Goal: Use online tool/utility: Utilize a website feature to perform a specific function

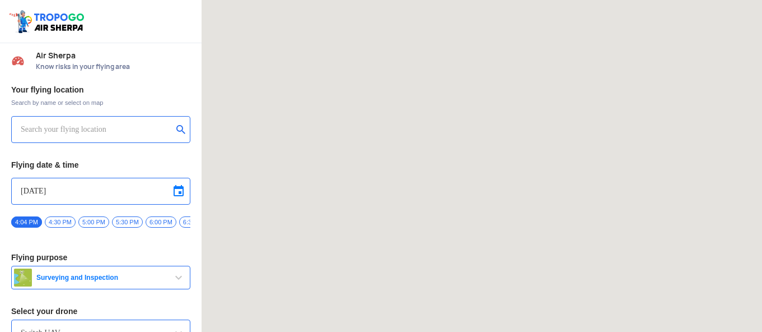
click at [121, 134] on input "text" at bounding box center [97, 129] width 152 height 13
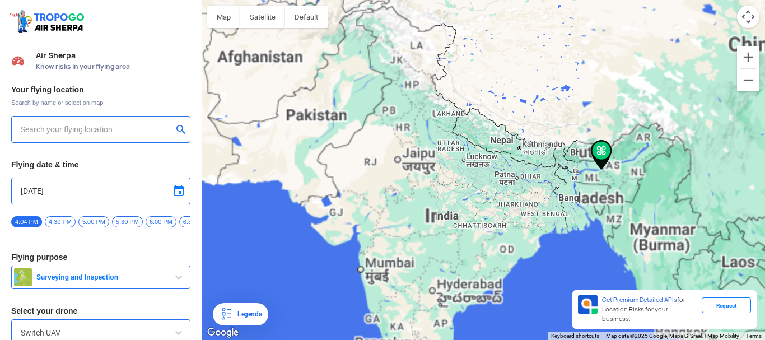
click at [104, 127] on input "text" at bounding box center [97, 129] width 152 height 13
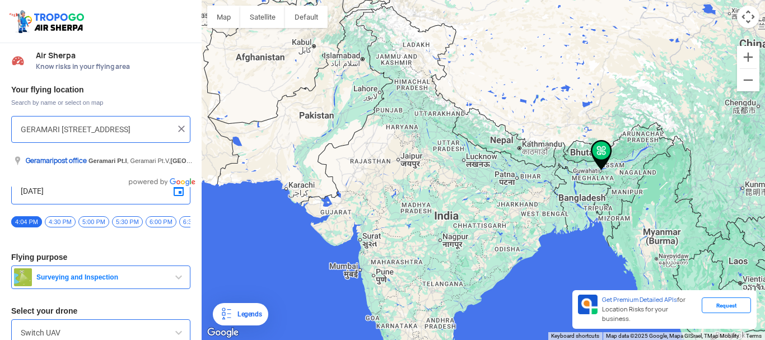
scroll to position [0, 102]
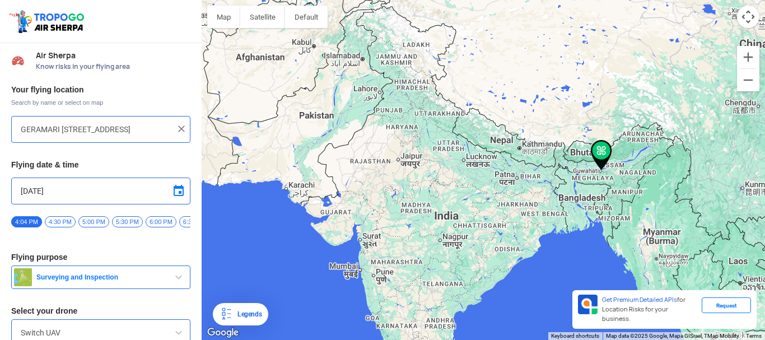
type input "GERAMARI [STREET_ADDRESS]"
click at [185, 130] on div "GERAMARI [STREET_ADDRESS]" at bounding box center [100, 129] width 179 height 27
click at [179, 124] on img at bounding box center [181, 128] width 11 height 11
click at [130, 136] on div at bounding box center [100, 129] width 179 height 27
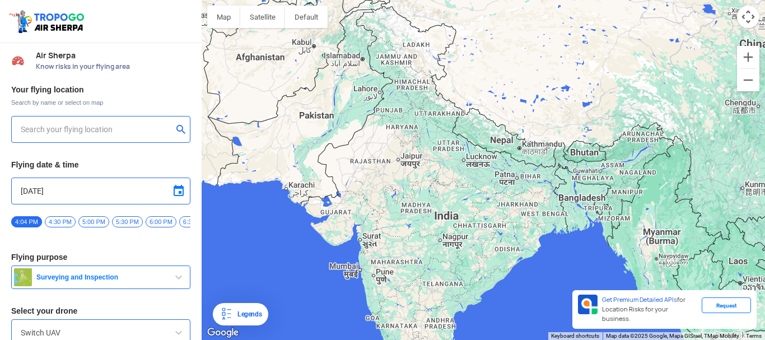
click at [128, 123] on input "text" at bounding box center [97, 129] width 152 height 13
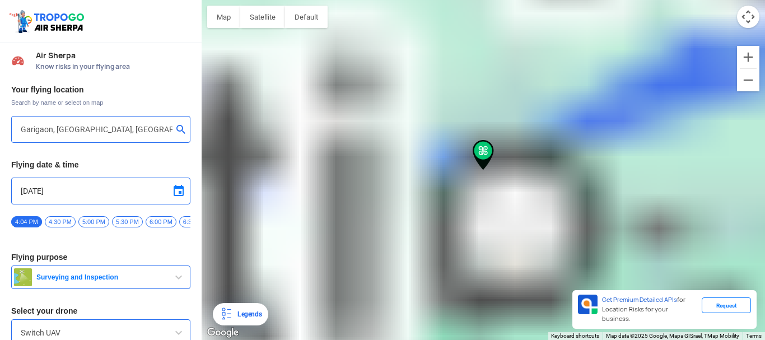
type input "[GEOGRAPHIC_DATA], [GEOGRAPHIC_DATA], [GEOGRAPHIC_DATA]"
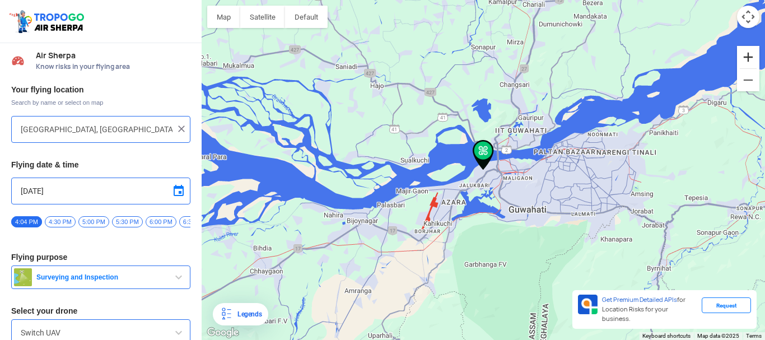
click at [747, 58] on button "Zoom in" at bounding box center [748, 57] width 22 height 22
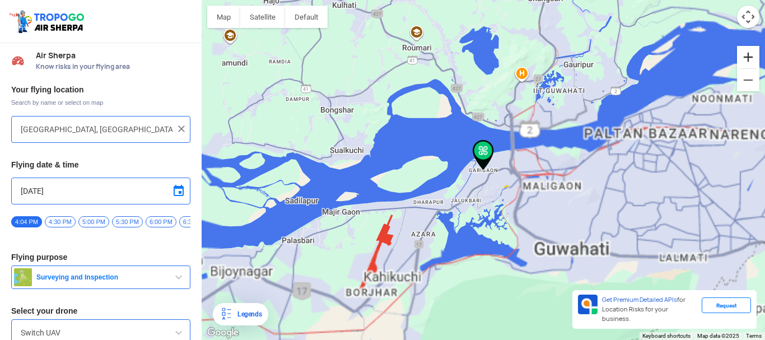
click at [747, 58] on button "Zoom in" at bounding box center [748, 57] width 22 height 22
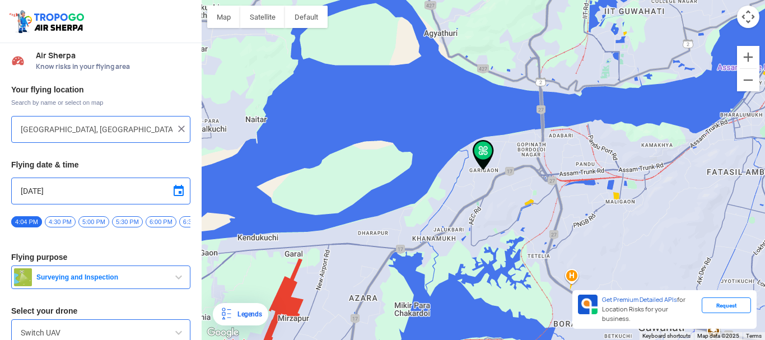
click at [144, 128] on input "[GEOGRAPHIC_DATA], [GEOGRAPHIC_DATA], [GEOGRAPHIC_DATA]" at bounding box center [97, 129] width 152 height 13
click at [172, 195] on span at bounding box center [178, 190] width 13 height 13
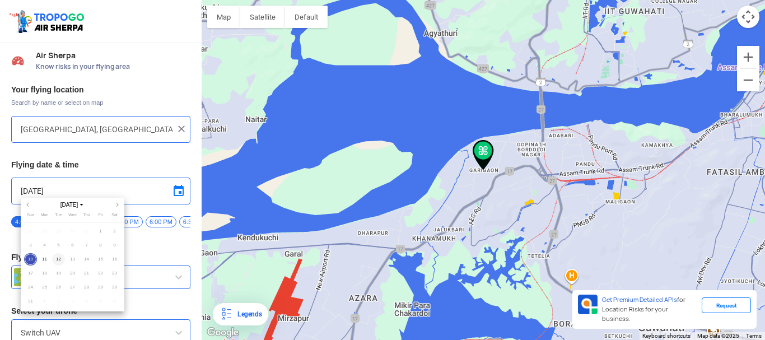
click at [59, 258] on span "12" at bounding box center [58, 259] width 13 height 13
type input "[DATE]"
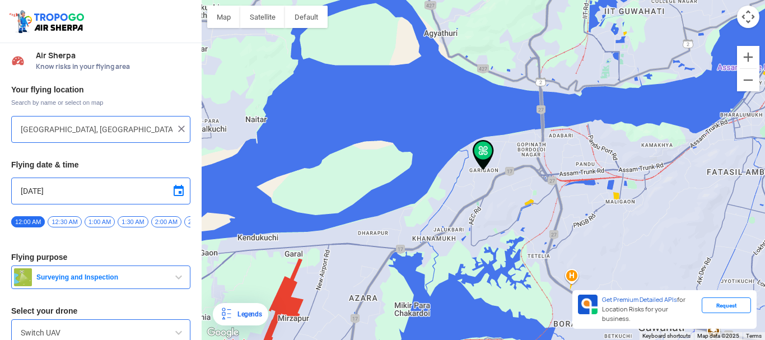
click at [66, 222] on span "12:30 AM" at bounding box center [65, 221] width 34 height 11
drag, startPoint x: 198, startPoint y: 142, endPoint x: 198, endPoint y: 200, distance: 58.2
click at [198, 200] on div "Your flying location Search by name or select on map [GEOGRAPHIC_DATA], [GEOGRA…" at bounding box center [101, 234] width 202 height 311
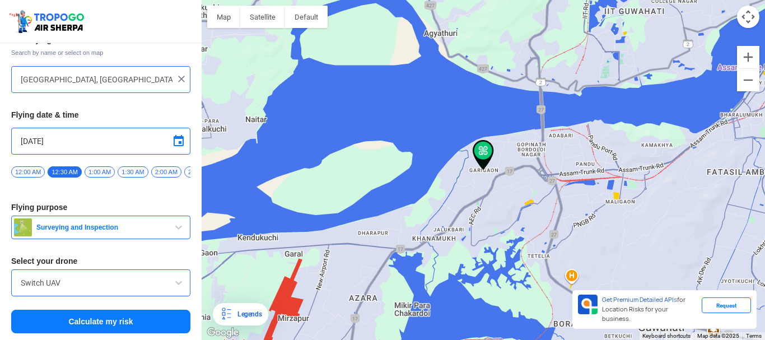
scroll to position [54, 0]
click at [152, 284] on input "Switch UAV" at bounding box center [101, 282] width 160 height 13
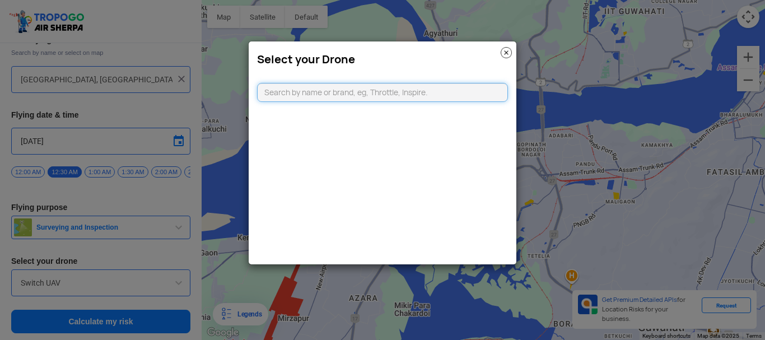
click at [410, 97] on input "text" at bounding box center [382, 92] width 251 height 19
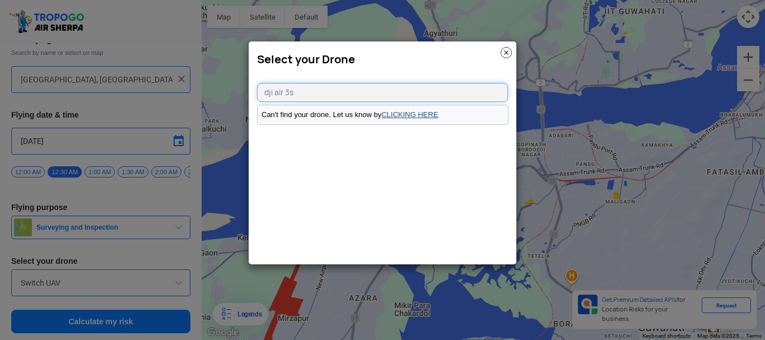
type input "dji air 3s"
click at [410, 116] on link "CLICKING HERE" at bounding box center [409, 114] width 57 height 8
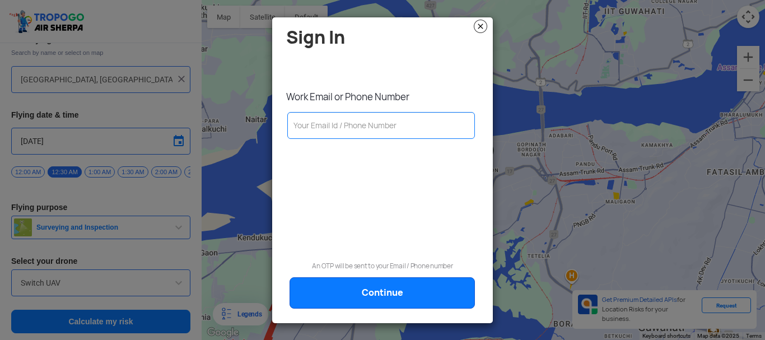
click at [482, 27] on img at bounding box center [480, 26] width 13 height 13
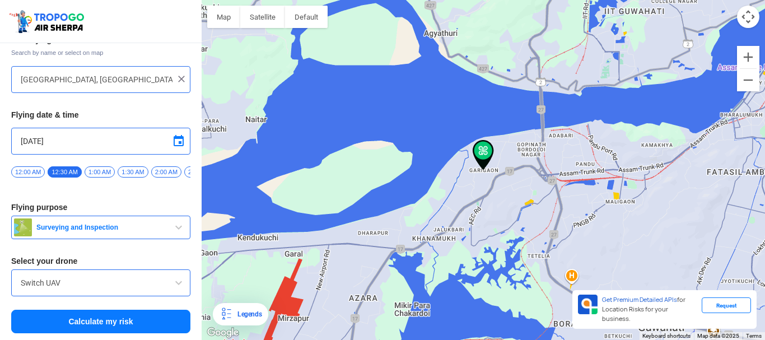
click at [91, 285] on input "Switch UAV" at bounding box center [101, 282] width 160 height 13
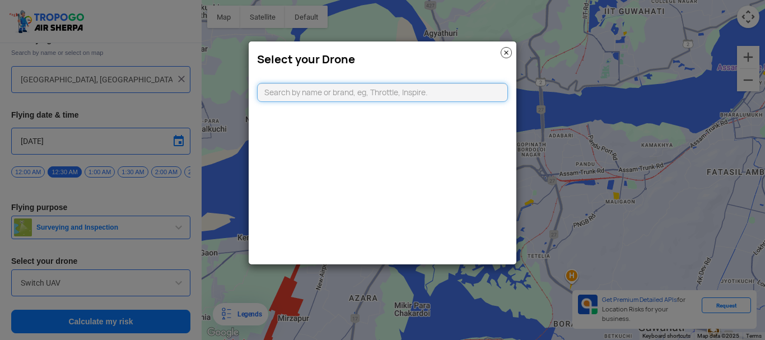
click at [336, 96] on input "text" at bounding box center [382, 92] width 251 height 19
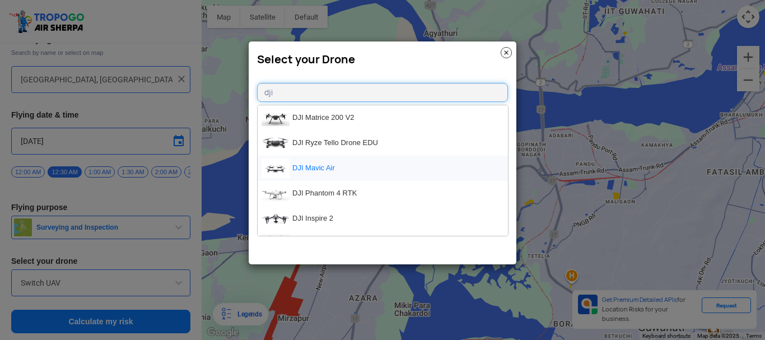
type input "dji"
click at [335, 175] on li "DJI Mavic Air" at bounding box center [383, 168] width 250 height 25
type input "DJI Mavic Air"
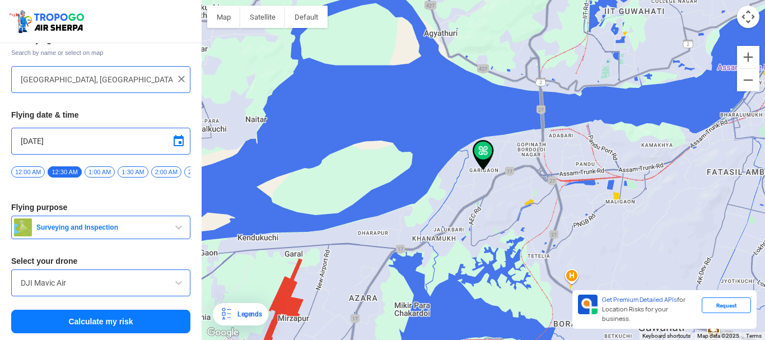
click at [114, 319] on button "Calculate my risk" at bounding box center [100, 322] width 179 height 24
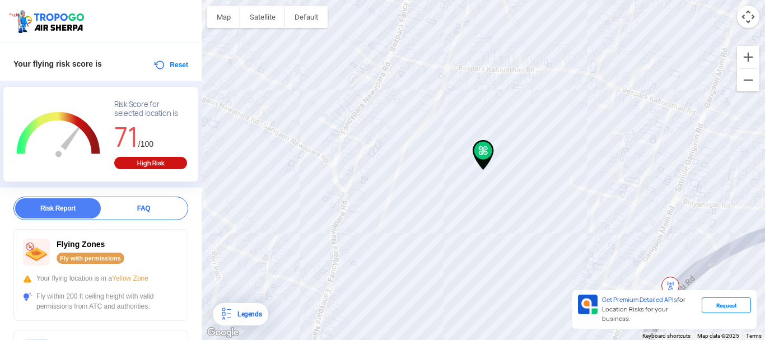
scroll to position [0, 0]
